Goal: Transaction & Acquisition: Obtain resource

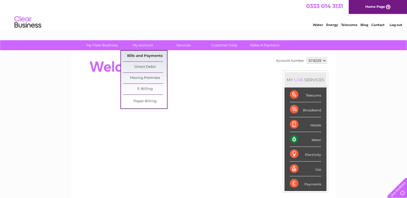
click at [161, 54] on link "Bills and Payments" at bounding box center [145, 56] width 44 height 11
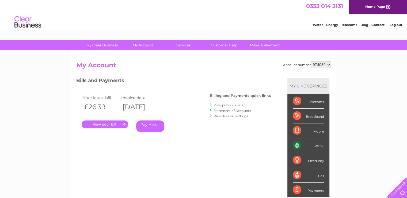
click at [120, 121] on link "." at bounding box center [105, 124] width 47 height 8
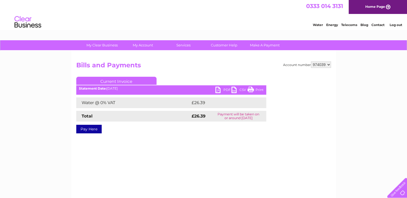
click at [218, 90] on link "PDF" at bounding box center [224, 90] width 16 height 8
click at [220, 90] on link "PDF" at bounding box center [224, 90] width 16 height 8
click at [183, 151] on div "Account number 974039 Bills and Payments Current Invoice PDF CSV Print £26.39" at bounding box center [203, 126] width 265 height 150
